Goal: Obtain resource: Obtain resource

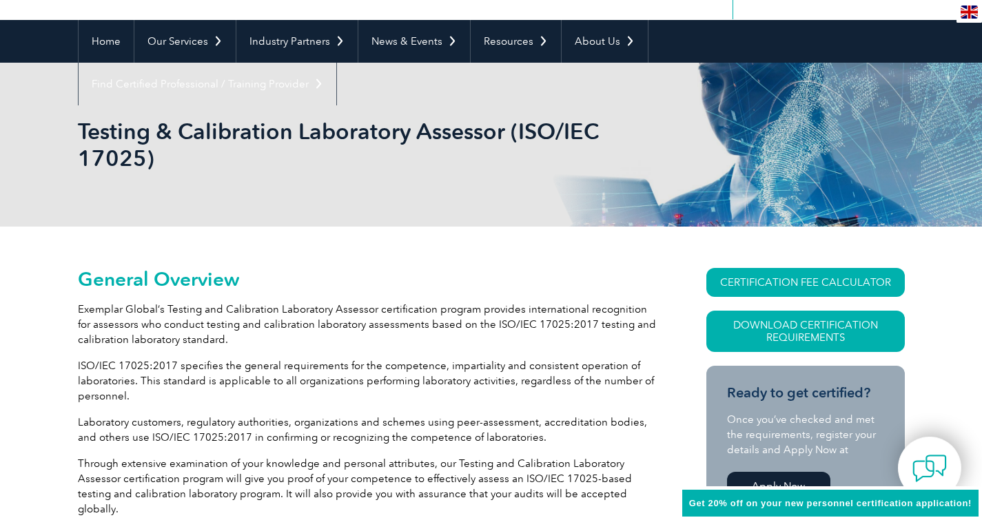
scroll to position [138, 0]
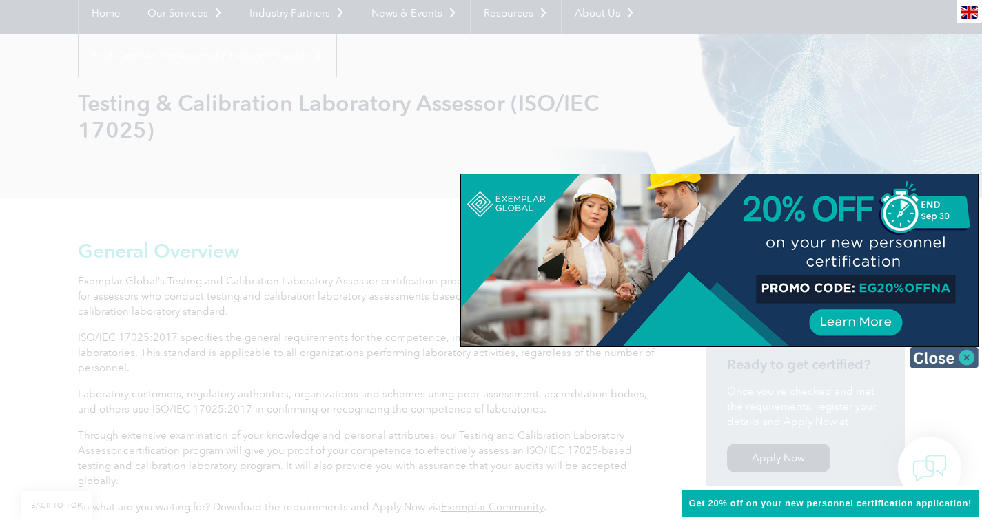
click at [944, 356] on img at bounding box center [944, 357] width 69 height 21
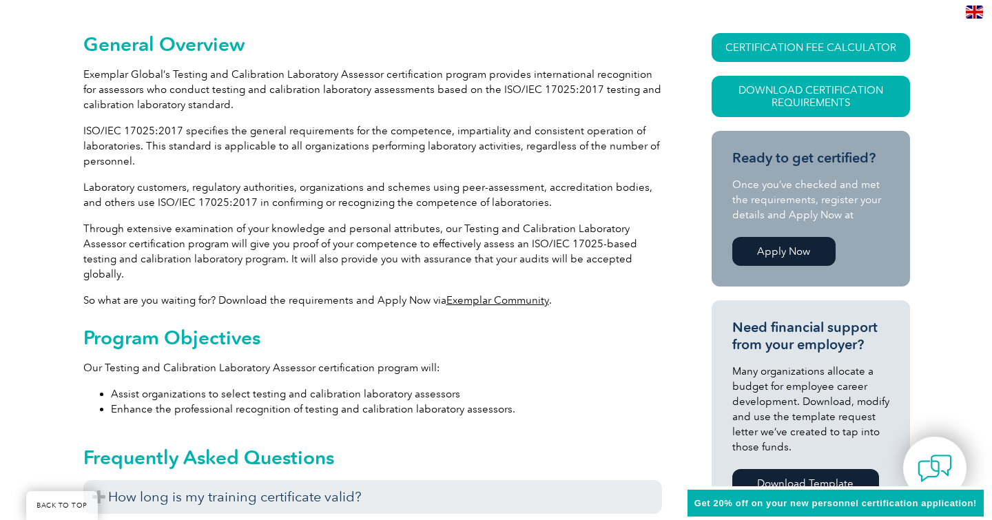
scroll to position [207, 0]
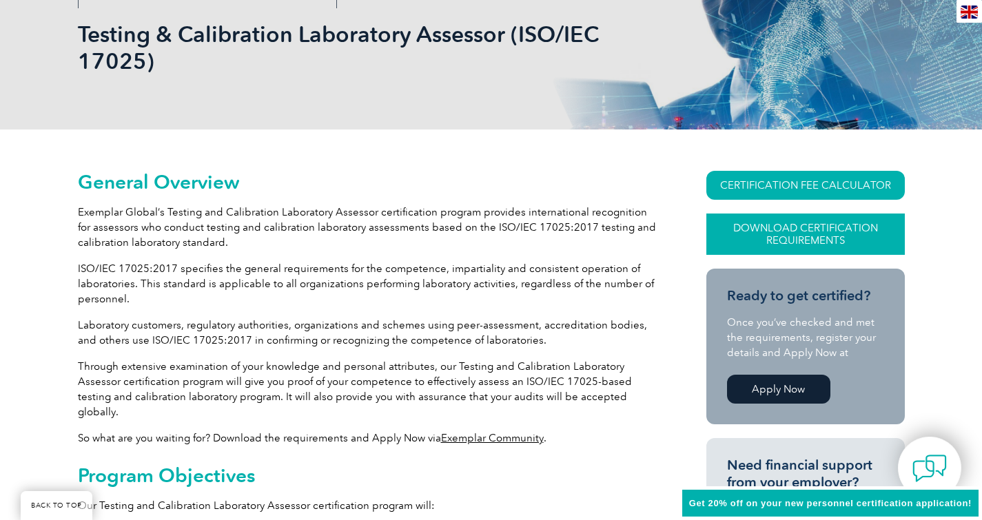
click at [826, 239] on link "Download Certification Requirements" at bounding box center [805, 234] width 198 height 41
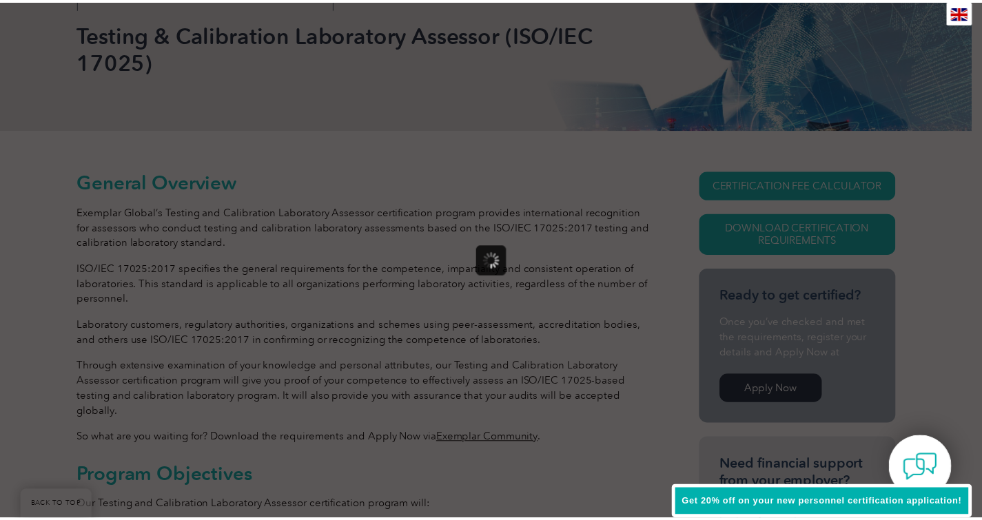
scroll to position [0, 0]
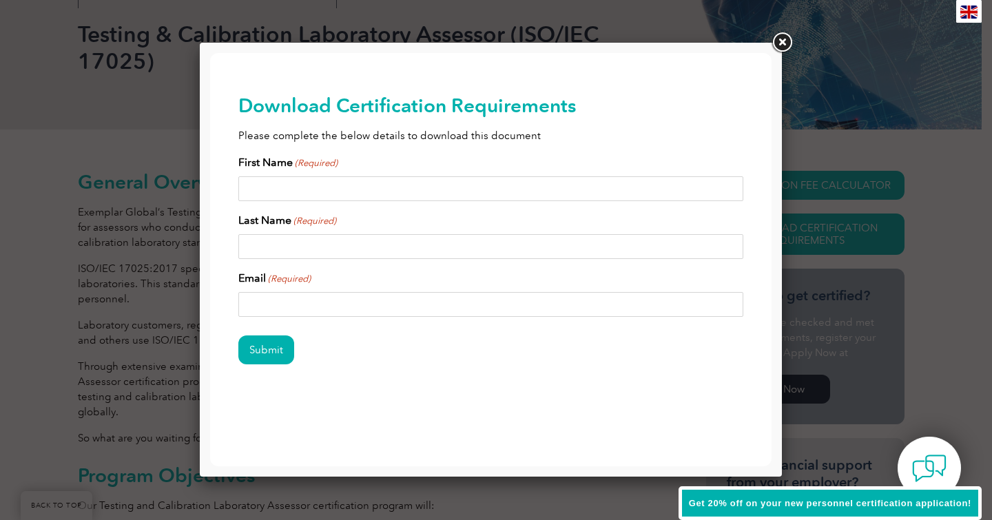
click at [771, 43] on link at bounding box center [782, 42] width 25 height 25
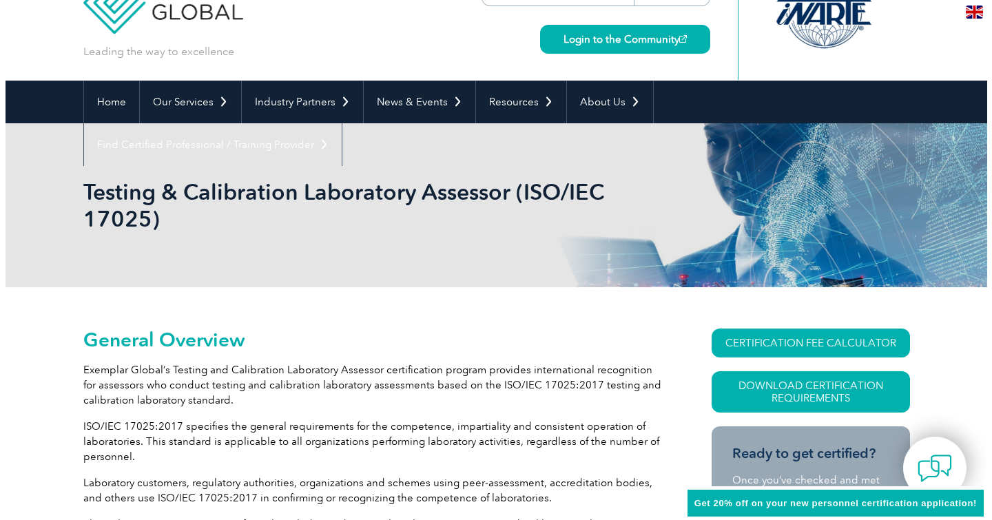
scroll to position [138, 0]
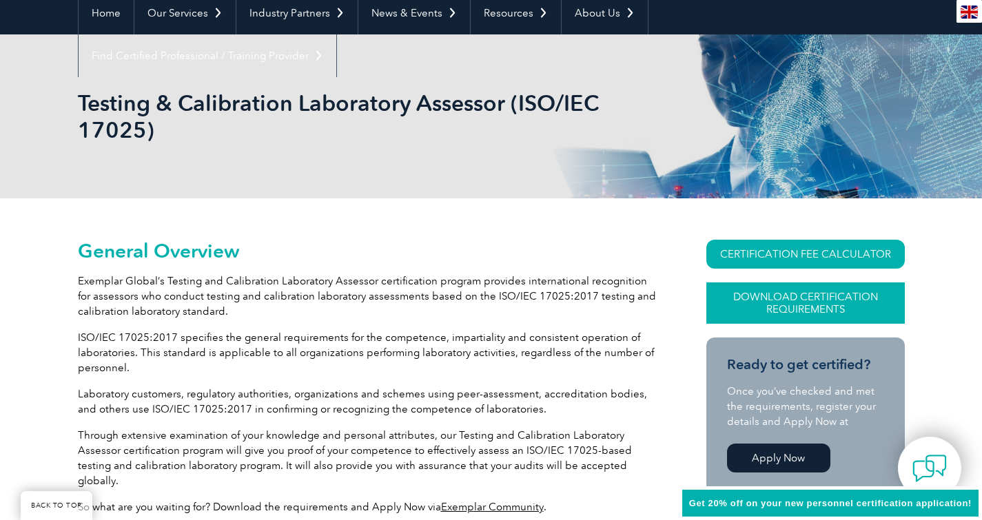
click at [787, 311] on link "Download Certification Requirements" at bounding box center [805, 303] width 198 height 41
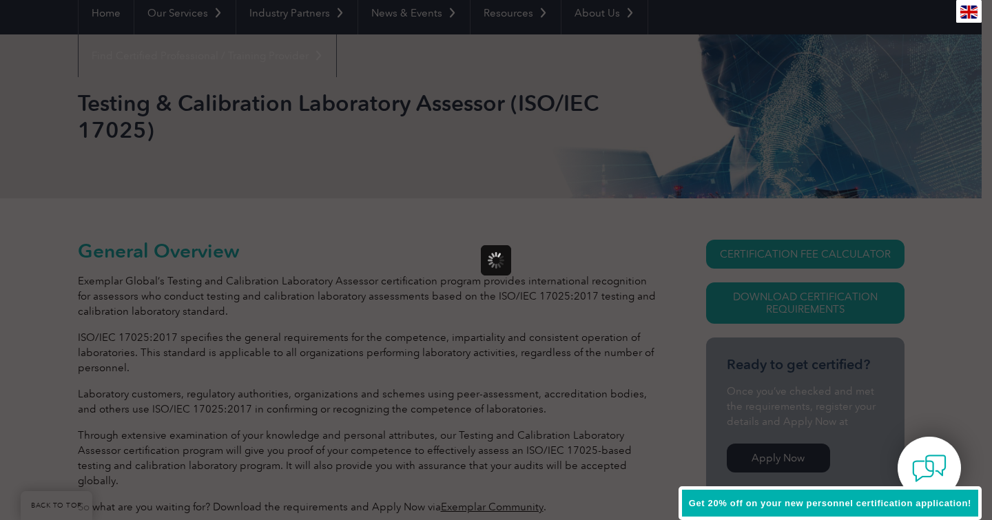
scroll to position [0, 0]
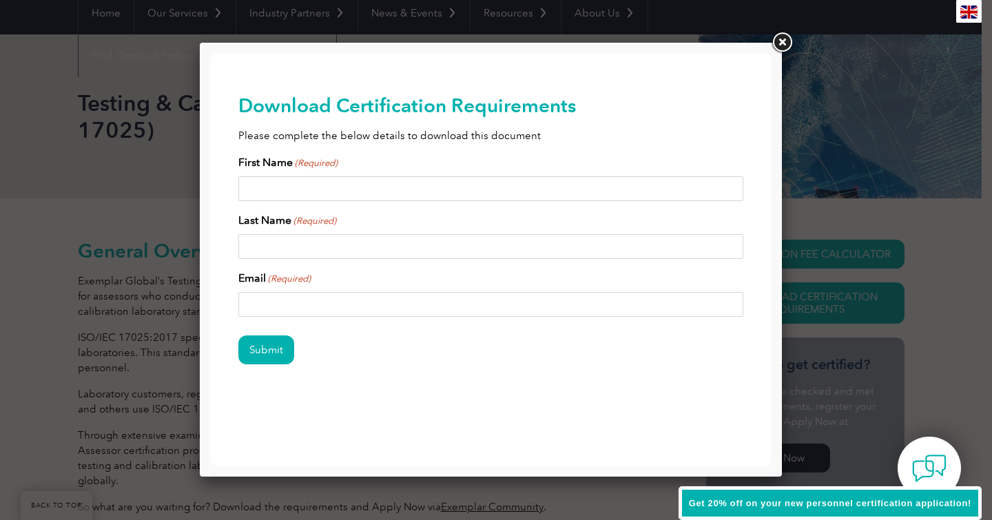
click at [322, 187] on input "First Name (Required)" at bounding box center [491, 188] width 506 height 25
type input "Ryan"
type input "Bowie"
type input "ryanbowie@striderinternational.com"
click at [287, 351] on input "Submit" at bounding box center [266, 350] width 56 height 29
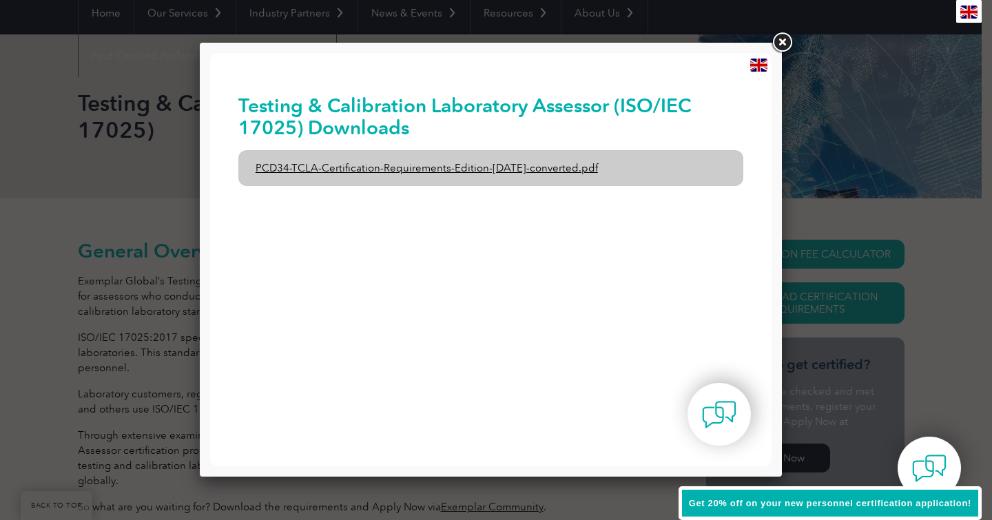
click at [355, 170] on link "PCD34-TCLA-Certification-Requirements-Edition-1-June-2020-converted.pdf" at bounding box center [491, 168] width 506 height 36
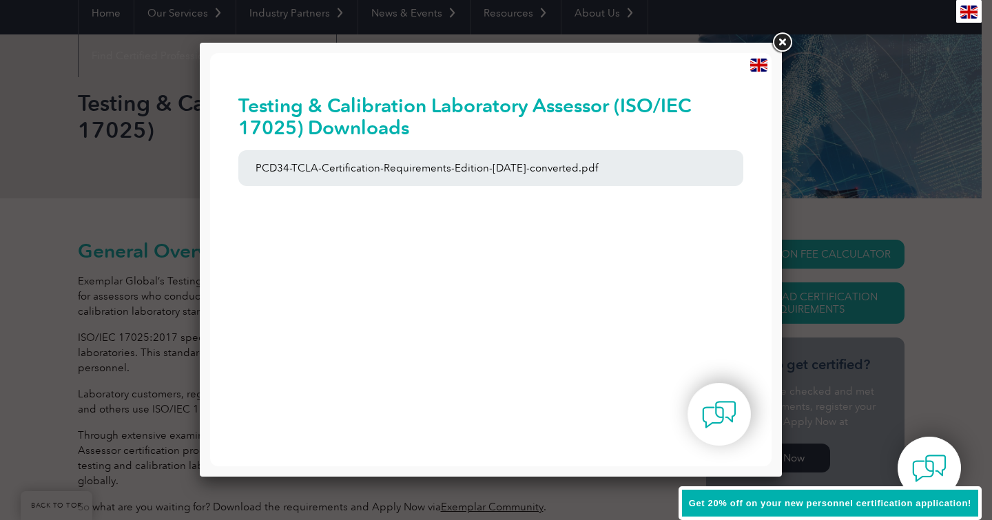
click at [778, 42] on link at bounding box center [782, 42] width 25 height 25
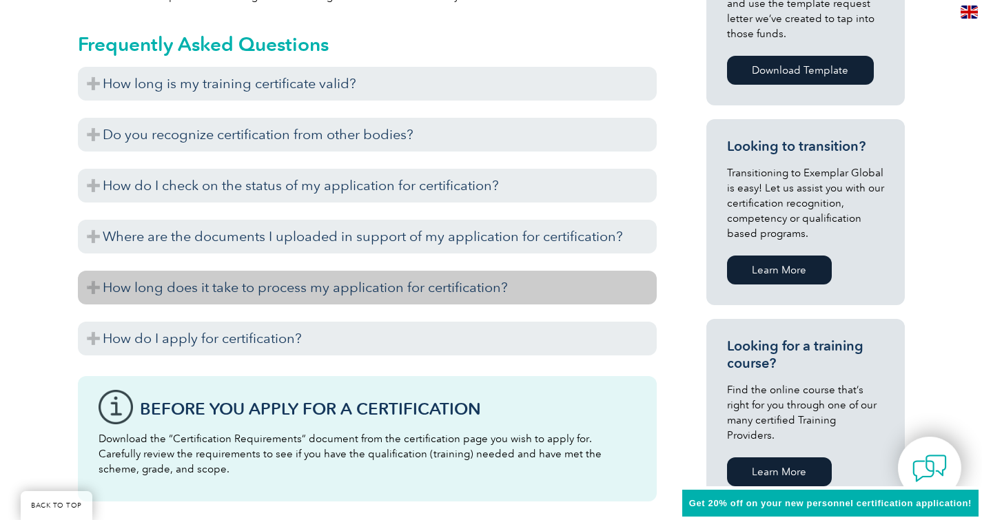
scroll to position [827, 0]
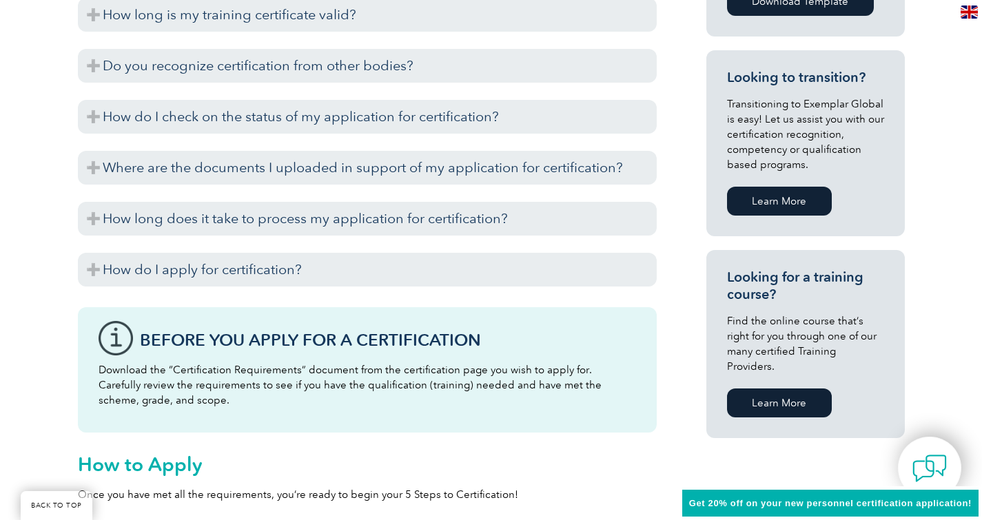
click at [780, 389] on link "Learn More" at bounding box center [779, 403] width 105 height 29
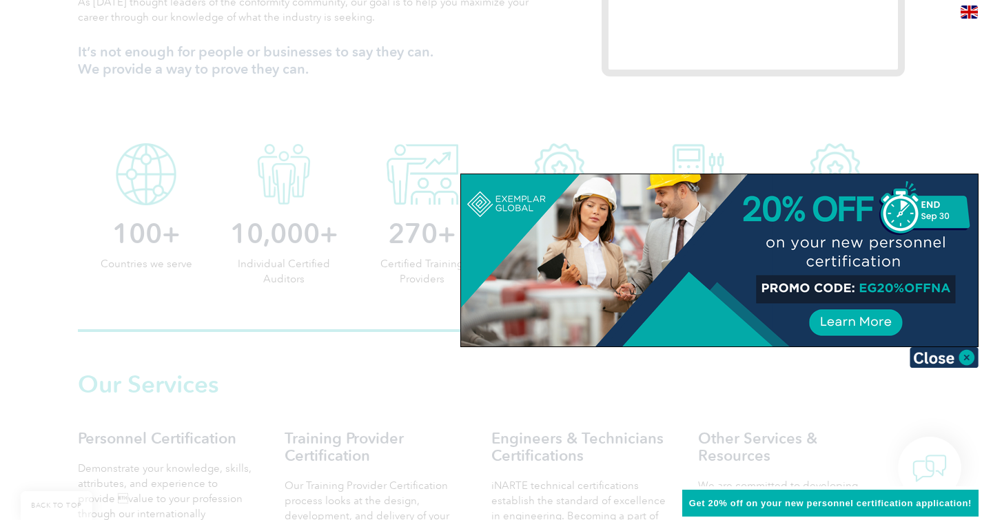
scroll to position [827, 0]
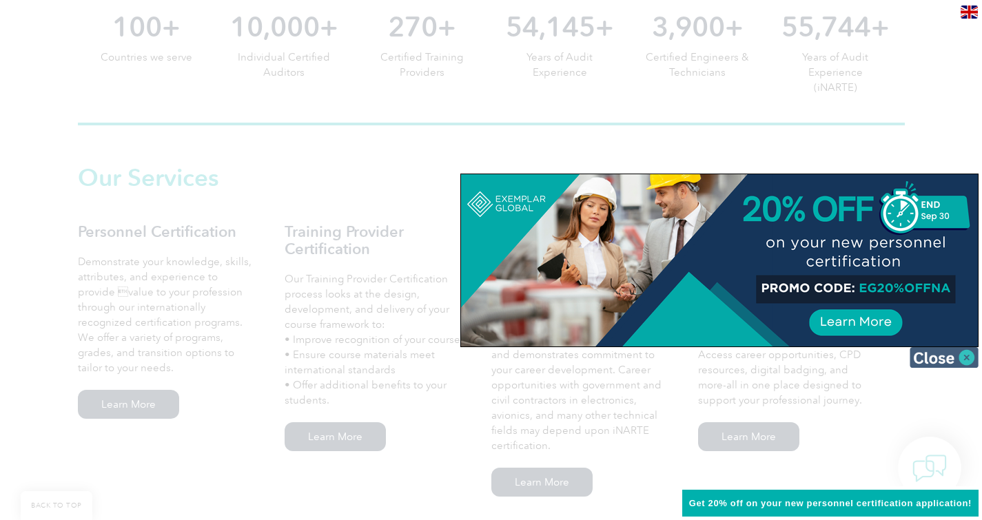
click at [946, 351] on img at bounding box center [944, 357] width 69 height 21
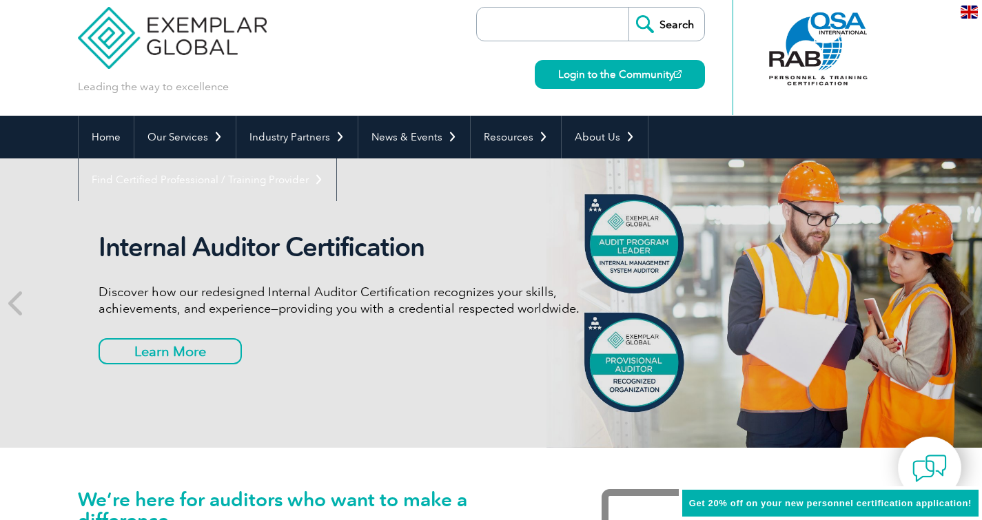
scroll to position [0, 0]
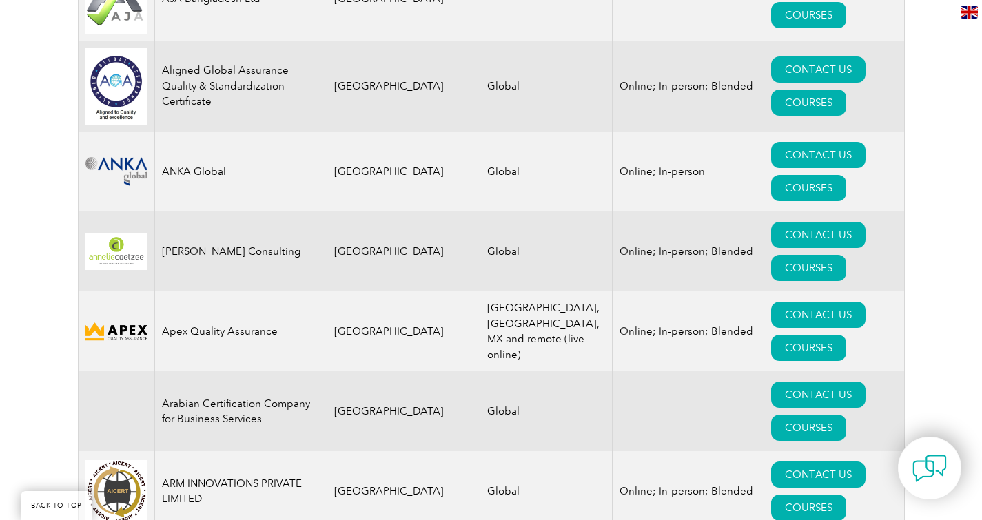
scroll to position [1654, 0]
